Goal: Task Accomplishment & Management: Use online tool/utility

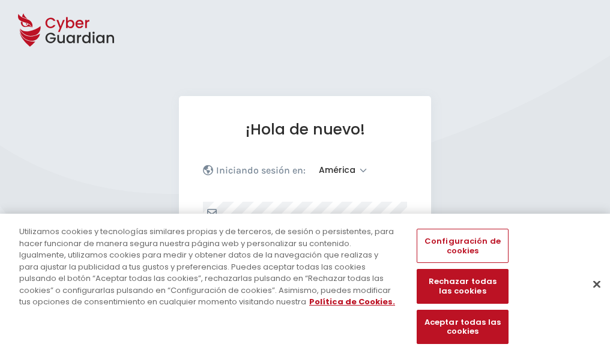
select select "América"
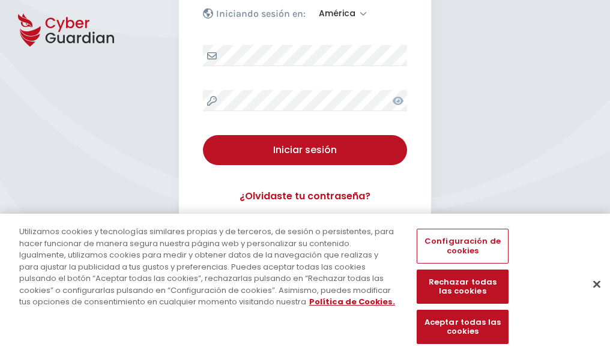
click at [591, 297] on button "Cerrar" at bounding box center [597, 284] width 26 height 26
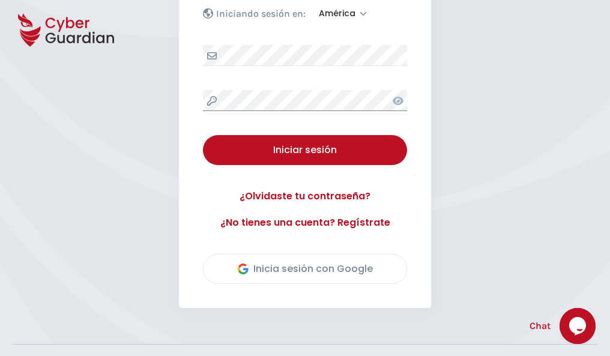
scroll to position [273, 0]
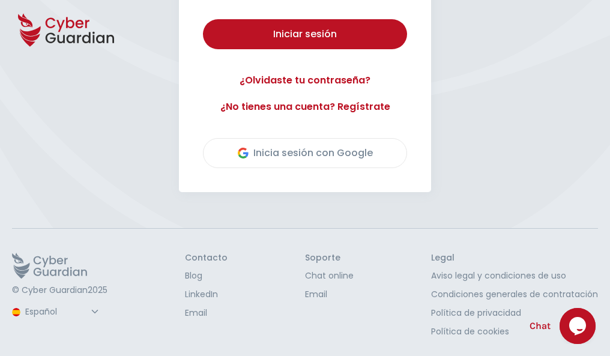
click at [203, 19] on button "Iniciar sesión" at bounding box center [305, 34] width 204 height 30
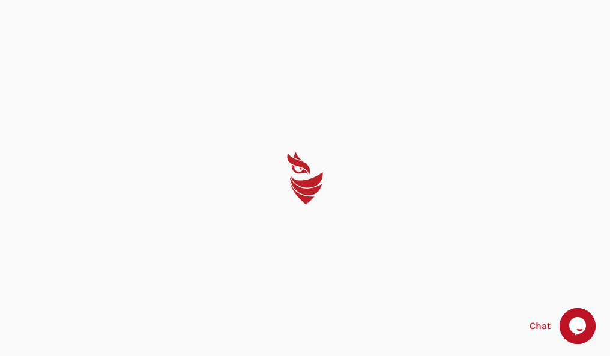
scroll to position [0, 0]
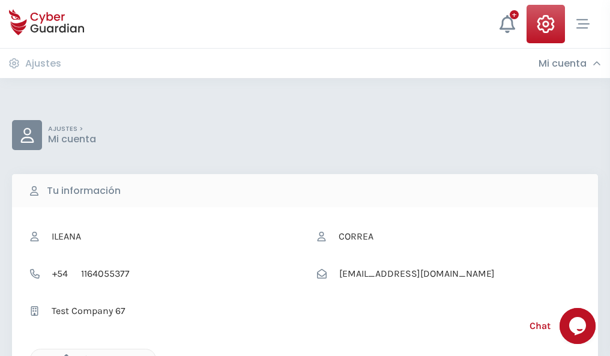
click at [63, 355] on icon "button" at bounding box center [63, 360] width 10 height 10
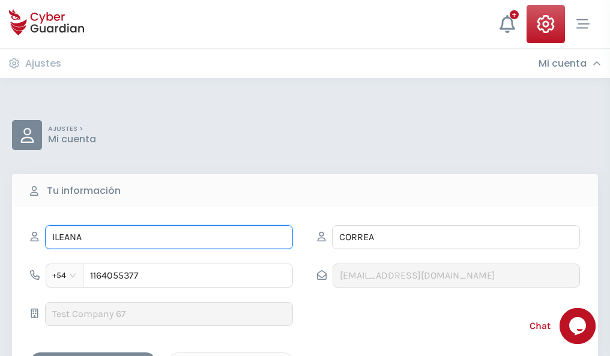
click at [169, 237] on input "ILEANA" at bounding box center [169, 237] width 248 height 24
type input "I"
type input "Vicente"
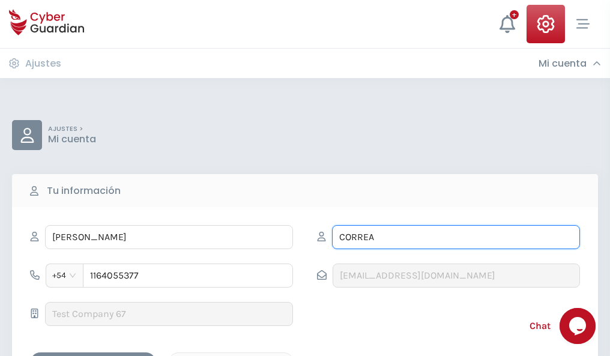
click at [456, 237] on input "CORREA" at bounding box center [456, 237] width 248 height 24
type input "C"
type input "Arenas"
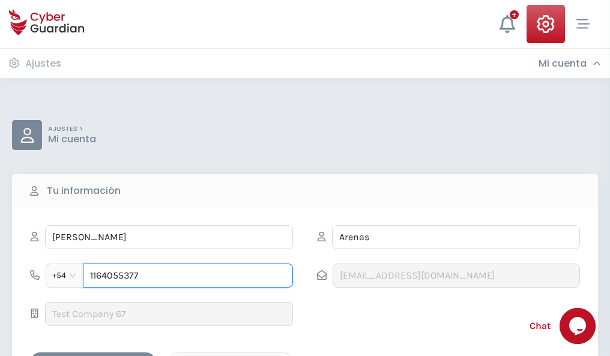
click at [188, 276] on input "1164055377" at bounding box center [188, 276] width 210 height 24
type input "1"
type input "4886517262"
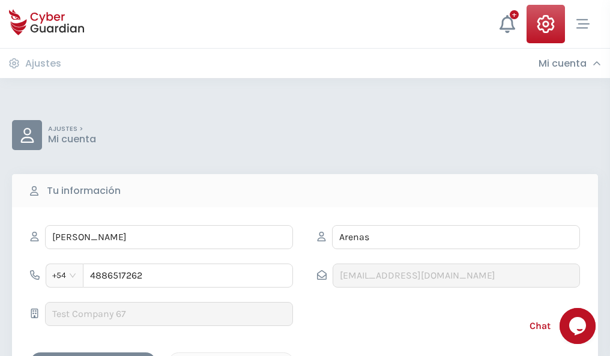
click at [231, 356] on div "Cancelar" at bounding box center [231, 363] width 107 height 15
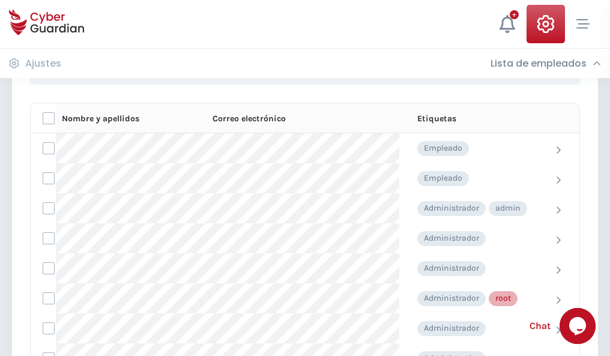
scroll to position [604, 0]
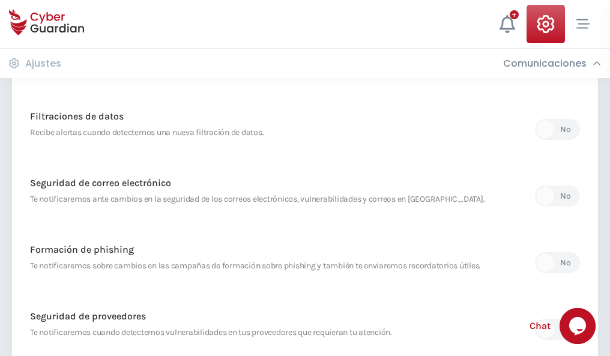
scroll to position [633, 0]
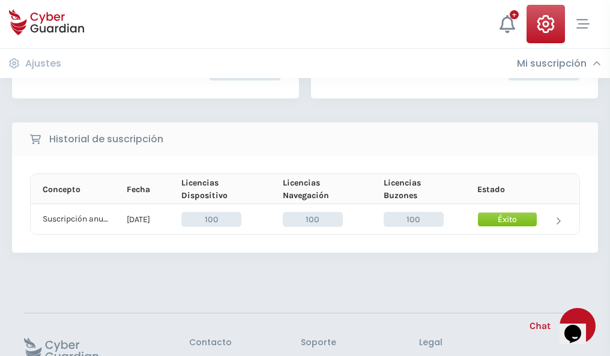
scroll to position [305, 0]
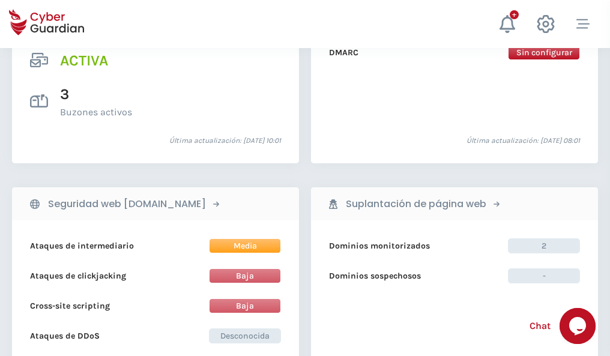
scroll to position [1221, 0]
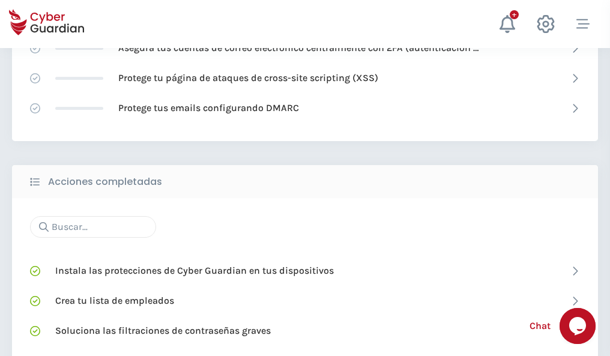
scroll to position [800, 0]
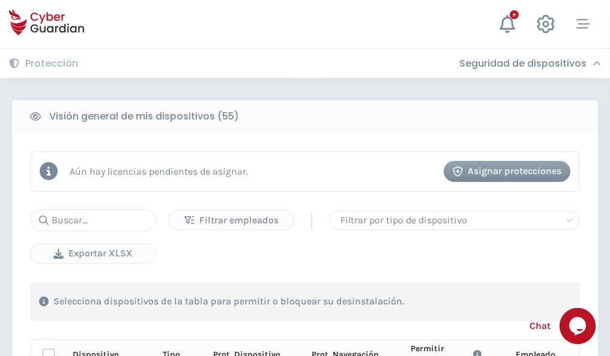
scroll to position [1062, 0]
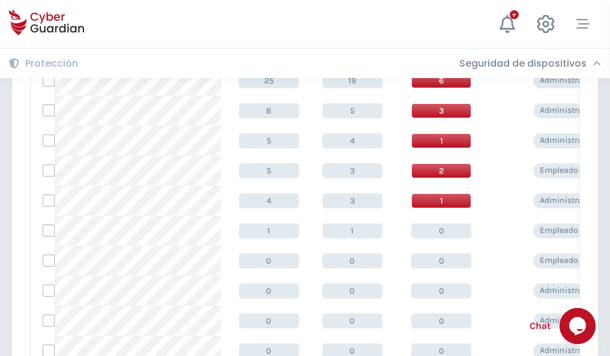
scroll to position [606, 0]
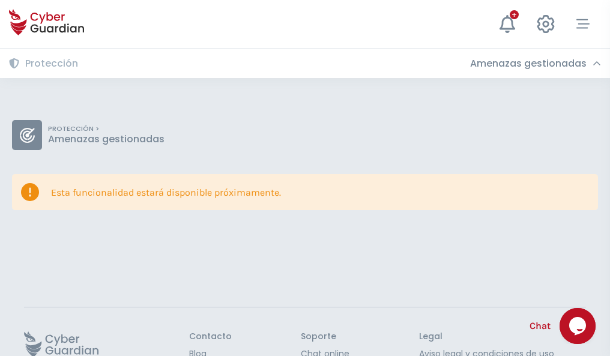
scroll to position [78, 0]
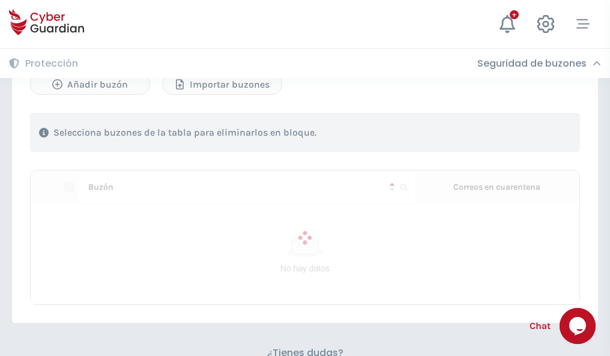
scroll to position [514, 0]
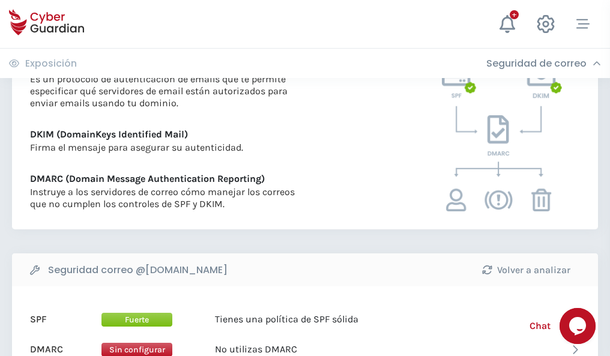
scroll to position [648, 0]
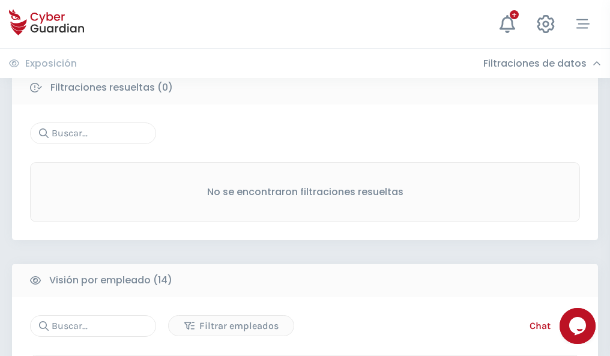
scroll to position [1085, 0]
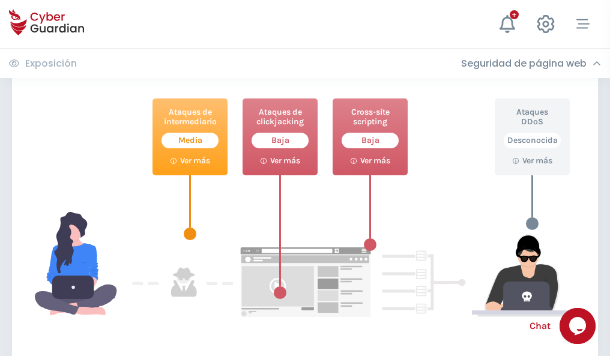
scroll to position [654, 0]
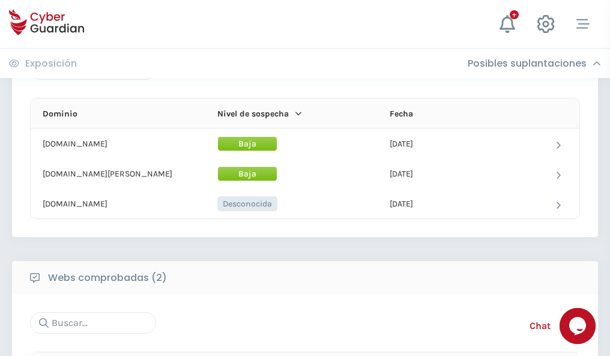
scroll to position [721, 0]
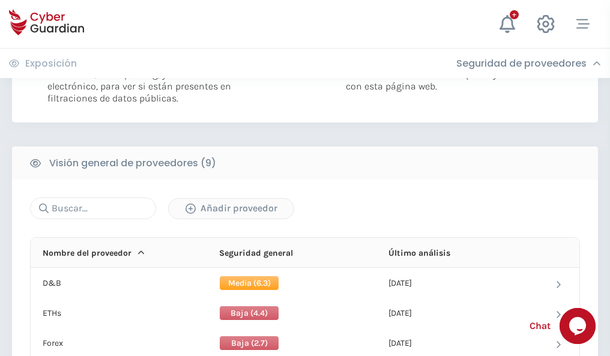
scroll to position [865, 0]
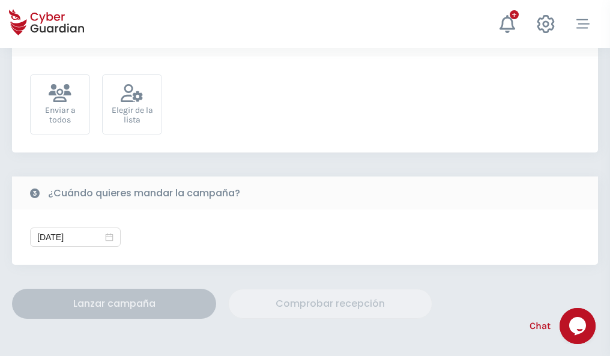
scroll to position [440, 0]
